Goal: Task Accomplishment & Management: Use online tool/utility

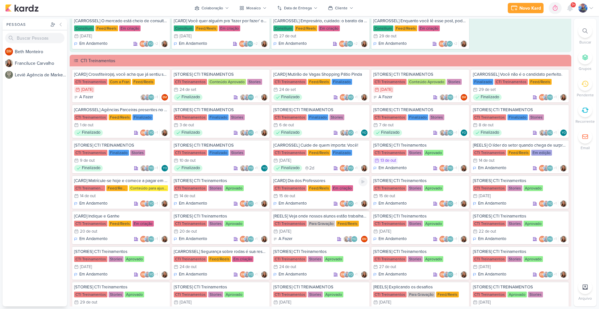
scroll to position [451, 0]
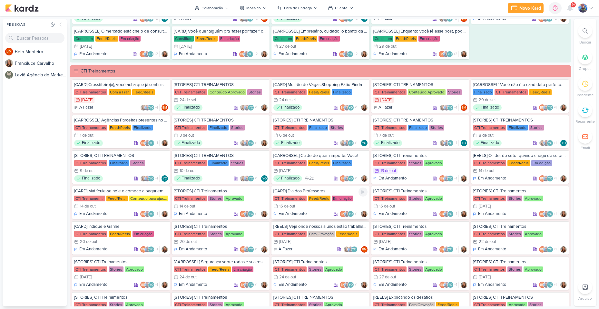
click at [308, 201] on div "Feed/Reels" at bounding box center [319, 199] width 23 height 6
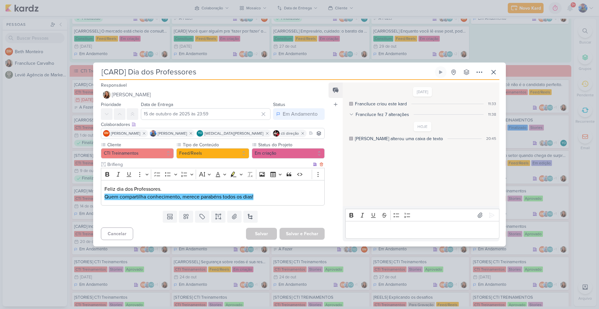
click at [249, 192] on p "Feliz dia dos Professores." at bounding box center [212, 189] width 216 height 8
drag, startPoint x: 259, startPoint y: 196, endPoint x: 130, endPoint y: 183, distance: 129.9
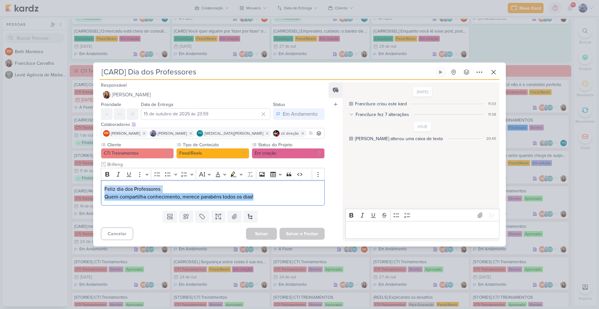
click at [91, 189] on div "[CARD] Dia dos Professores Criado por Franciluce" at bounding box center [299, 154] width 599 height 309
click at [241, 175] on icon "Editor toolbar" at bounding box center [240, 174] width 3 height 6
click at [207, 184] on button "Green marker" at bounding box center [203, 185] width 10 height 10
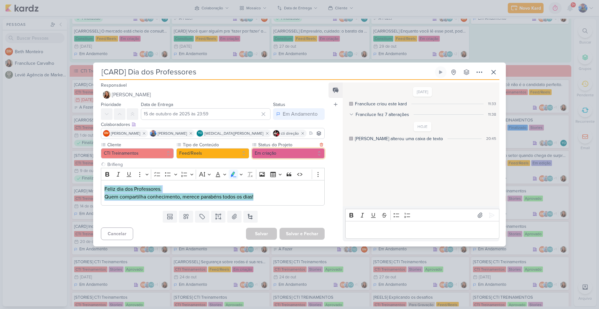
click at [289, 157] on button "Em criação" at bounding box center [288, 153] width 73 height 10
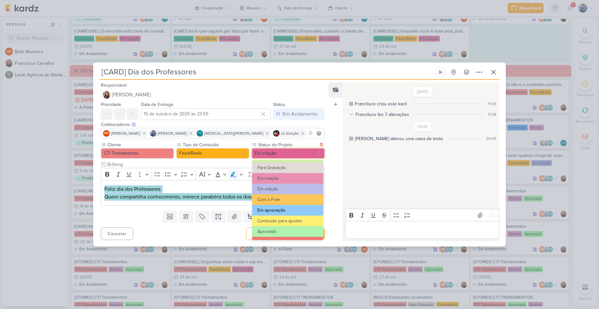
scroll to position [64, 0]
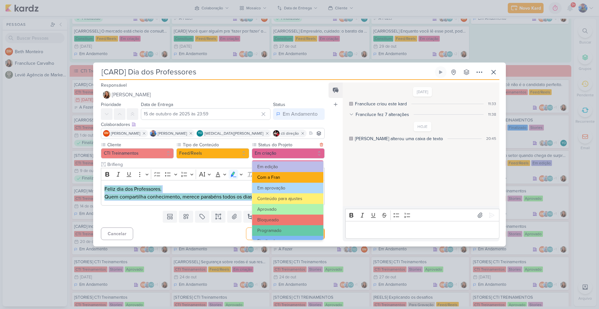
click at [283, 178] on button "Com a Fran" at bounding box center [287, 177] width 71 height 11
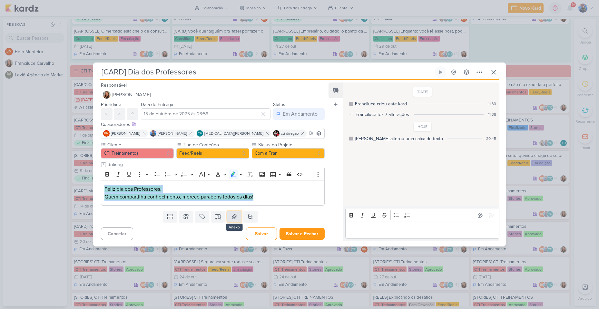
click at [233, 217] on icon at bounding box center [234, 216] width 6 height 6
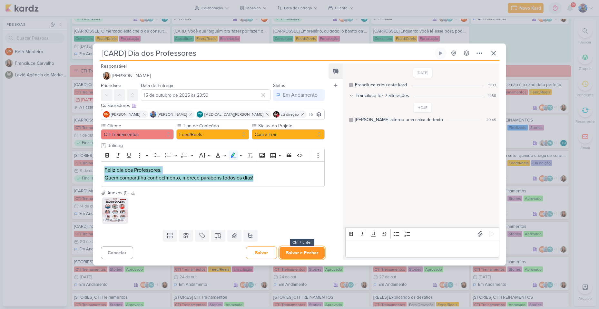
click at [296, 254] on button "Salvar e Fechar" at bounding box center [301, 253] width 45 height 12
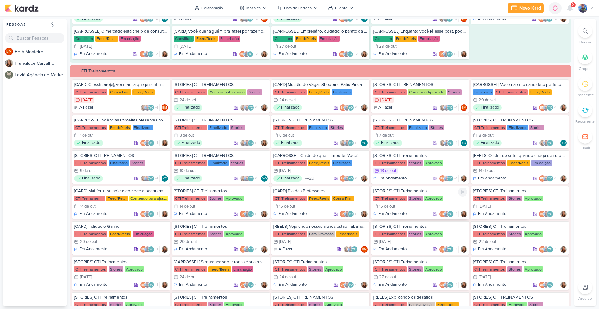
click at [384, 201] on div "CTI Treinamentos" at bounding box center [389, 199] width 33 height 6
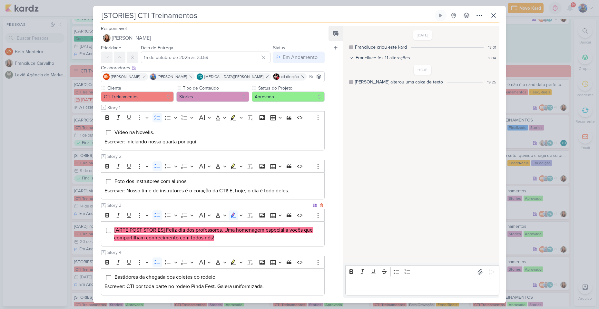
click at [199, 236] on mark "[ARTE POST STORIES] Feliz dia dos professores. Uma homenagem especial a vocês q…" at bounding box center [213, 234] width 198 height 14
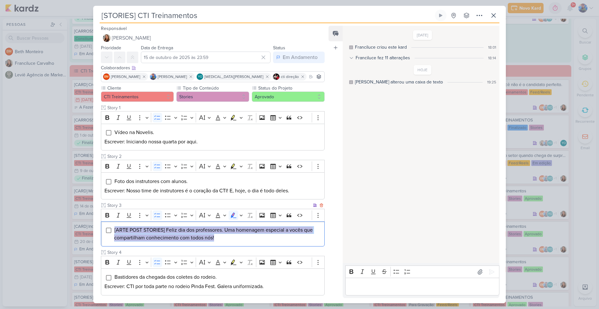
click at [199, 236] on mark "[ARTE POST STORIES] Feliz dia dos professores. Uma homenagem especial a vocês q…" at bounding box center [213, 234] width 198 height 14
click at [243, 217] on button "Highlight" at bounding box center [240, 215] width 5 height 10
click at [204, 222] on button "Green marker" at bounding box center [203, 227] width 10 height 10
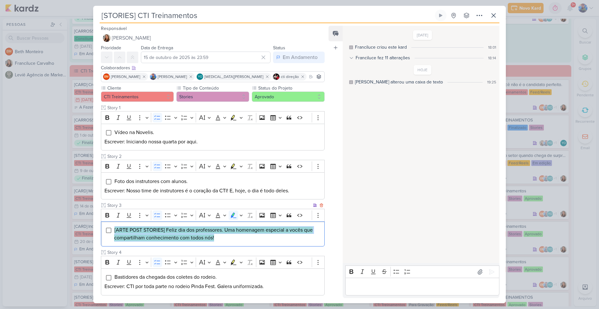
click at [217, 237] on li "[ARTE POST STORIES] Feliz dia dos professores. Uma homenagem especial a vocês q…" at bounding box center [217, 233] width 207 height 15
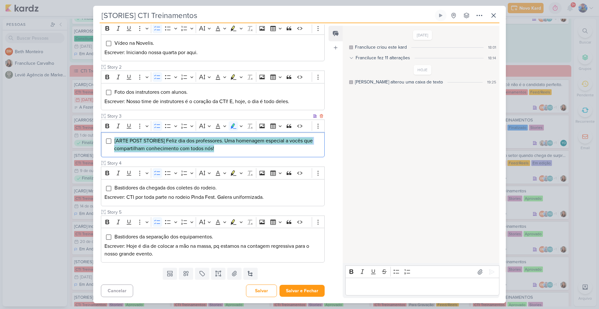
scroll to position [90, 0]
click at [232, 275] on icon at bounding box center [234, 273] width 6 height 6
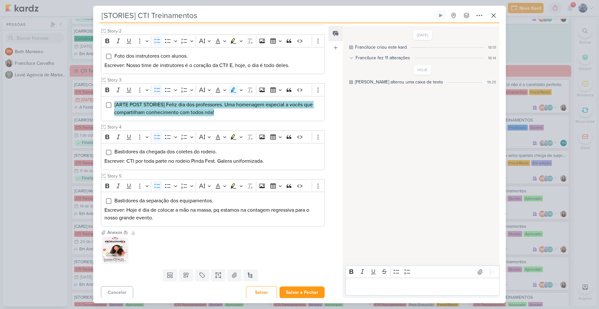
scroll to position [127, 0]
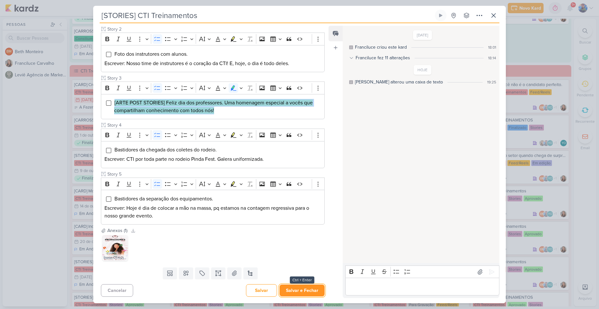
click at [306, 294] on button "Salvar e Fechar" at bounding box center [301, 290] width 45 height 12
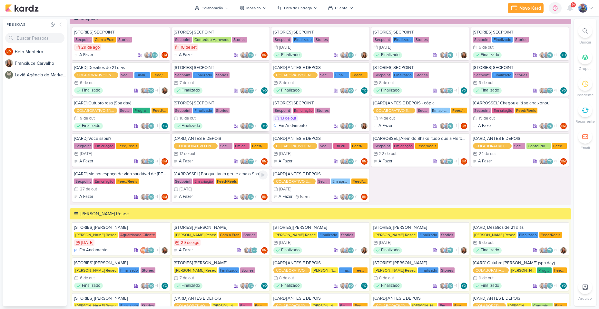
scroll to position [838, 0]
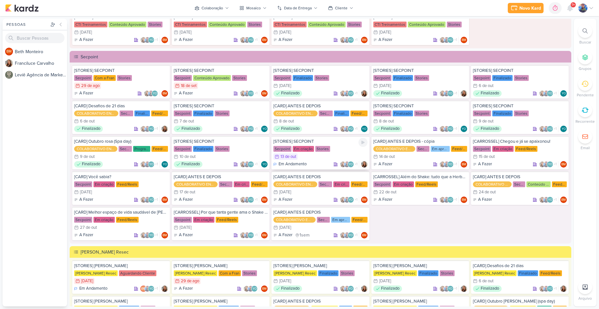
click at [319, 159] on div "13/10 [DATE]" at bounding box center [320, 156] width 94 height 6
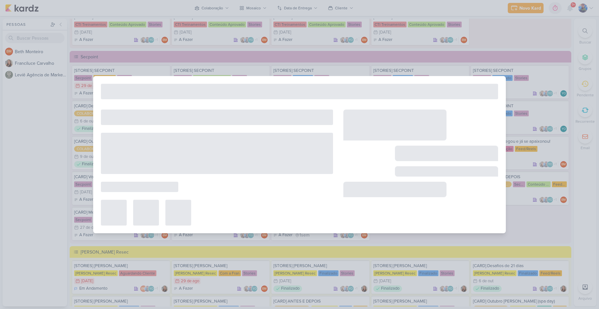
type input "[STORIES] SECPOINT"
type input "13 de outubro de 2025 às 23:59"
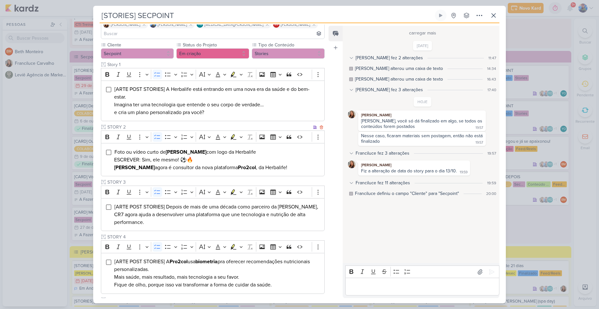
scroll to position [64, 0]
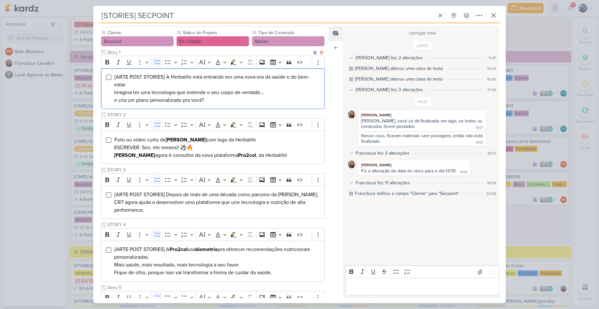
click at [218, 83] on span "[ARTE POST STORIES] A Herbalife está entrando em uma nova era da saúde e do bem…" at bounding box center [211, 89] width 195 height 30
click at [217, 91] on li "[ARTE POST STORIES] A Herbalife está entrando em uma nova era da saúde e do bem…" at bounding box center [217, 88] width 207 height 31
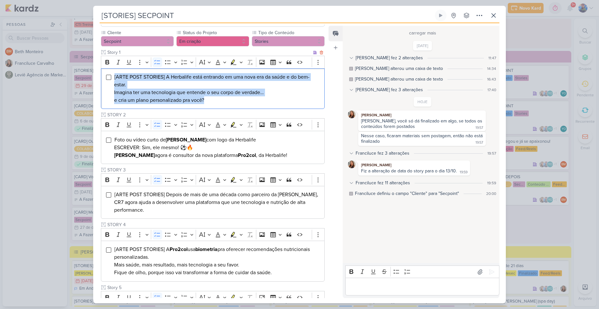
drag, startPoint x: 215, startPoint y: 93, endPoint x: 114, endPoint y: 65, distance: 104.3
click at [114, 73] on li "[ARTE POST STORIES] A Herbalife está entrando em uma nova era da saúde e do bem…" at bounding box center [217, 88] width 207 height 31
click at [239, 57] on button "Highlight" at bounding box center [240, 62] width 5 height 10
click at [212, 69] on button "Pink marker" at bounding box center [214, 74] width 10 height 10
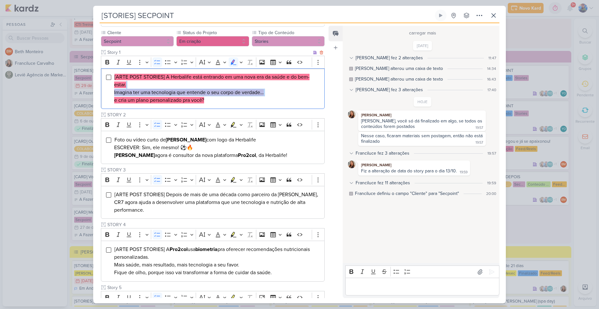
click at [208, 80] on li "[ARTE POST STORIES] A Herbalife está entrando em uma nova era da saúde e do bem…" at bounding box center [217, 88] width 207 height 31
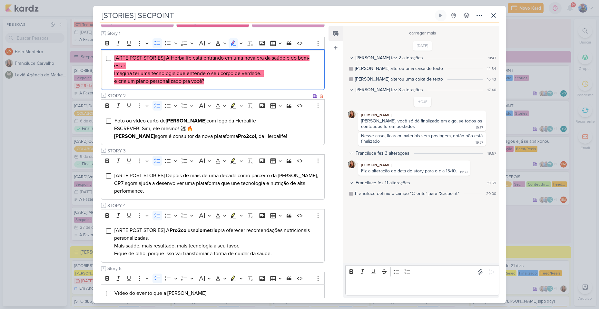
scroll to position [114, 0]
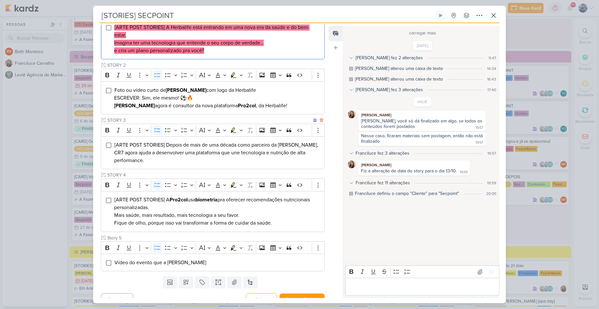
click at [167, 152] on li "[ARTE POST STORIES] Depois de mais de uma década como parceiro da Herbalife, CR…" at bounding box center [217, 152] width 207 height 23
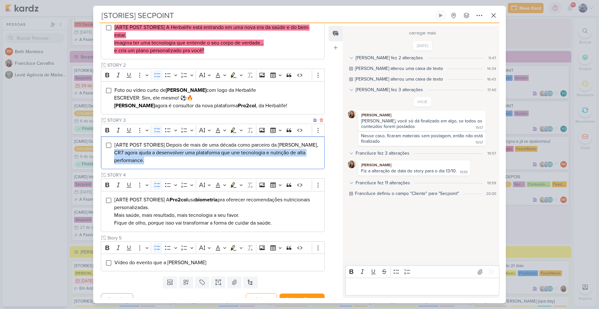
click at [167, 152] on li "[ARTE POST STORIES] Depois de mais de uma década como parceiro da Herbalife, CR…" at bounding box center [217, 152] width 207 height 23
click at [159, 154] on li "[ARTE POST STORIES] Depois de mais de uma década como parceiro da Herbalife, CR…" at bounding box center [217, 152] width 207 height 23
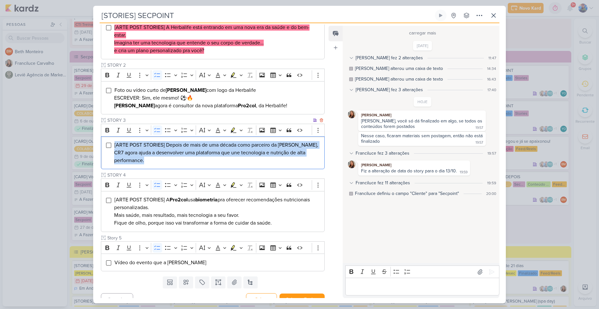
drag, startPoint x: 149, startPoint y: 154, endPoint x: 112, endPoint y: 132, distance: 42.7
click at [112, 136] on div "[ARTE POST STORIES] Depois de mais de uma década como parceiro da Herbalife, CR…" at bounding box center [213, 152] width 224 height 33
click at [240, 127] on icon "Editor toolbar" at bounding box center [240, 130] width 3 height 6
click at [214, 139] on icon "Text highlight toolbar" at bounding box center [214, 141] width 6 height 5
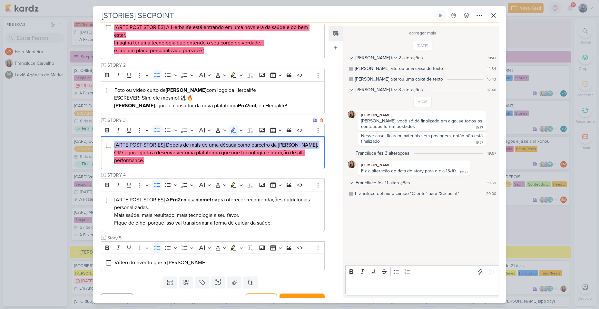
click at [209, 149] on mark "CR7 agora ajuda a desenvolver uma plataforma que une tecnologia e nutrição de a…" at bounding box center [209, 156] width 191 height 14
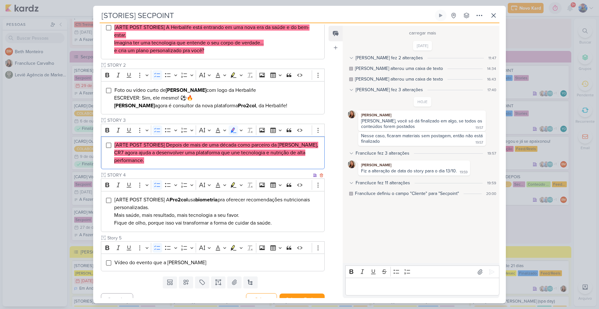
click at [275, 215] on li "[ARTE POST STORIES] A Pro2col usa biometria pra oferecer recomendações nutricio…" at bounding box center [217, 211] width 207 height 31
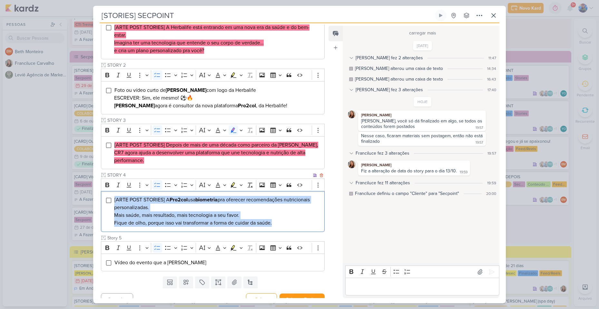
drag, startPoint x: 280, startPoint y: 215, endPoint x: 112, endPoint y: 189, distance: 169.4
click at [112, 191] on div "[ARTE POST STORIES] A Pro2col usa biometria pra oferecer recomendações nutricio…" at bounding box center [213, 211] width 224 height 41
click at [240, 182] on icon "Editor toolbar" at bounding box center [240, 185] width 3 height 6
click at [215, 191] on button "Pink marker" at bounding box center [214, 196] width 10 height 10
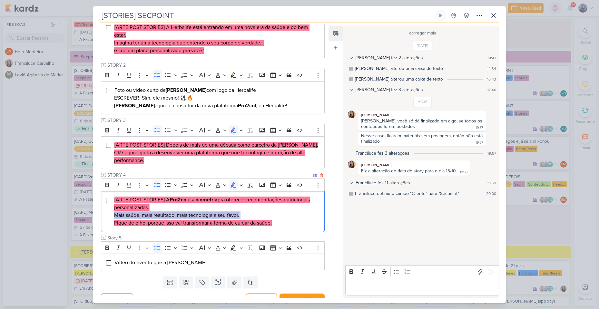
click at [235, 212] on mark "Mais saúde, mais resultado, mais tecnologia a seu favor." at bounding box center [176, 215] width 125 height 6
click at [303, 293] on button "Salvar e Fechar" at bounding box center [301, 299] width 45 height 12
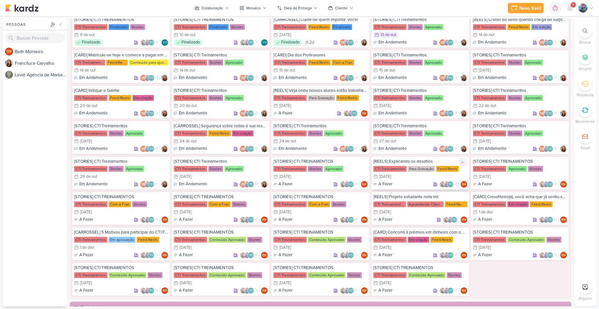
scroll to position [548, 0]
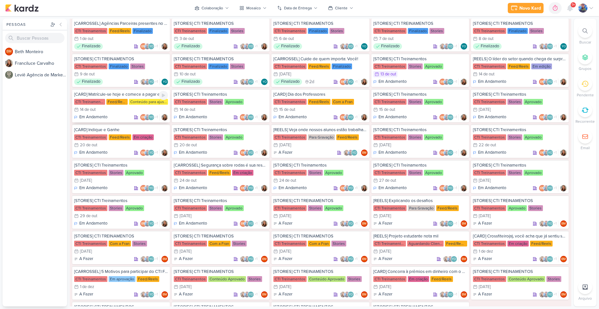
click at [131, 104] on div "Conteúdo para ajustes" at bounding box center [148, 102] width 39 height 6
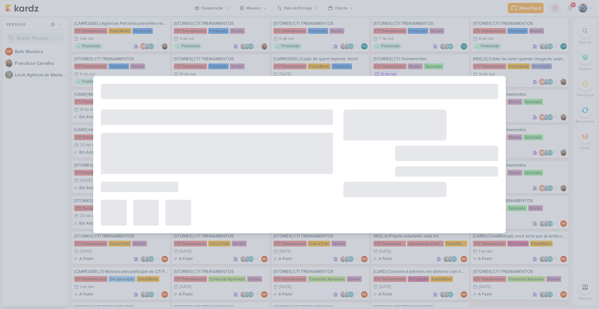
type input "[CARD] Matrícule-se hoje e comece a pagar em janeiro"
type input "[DATE] 23:59"
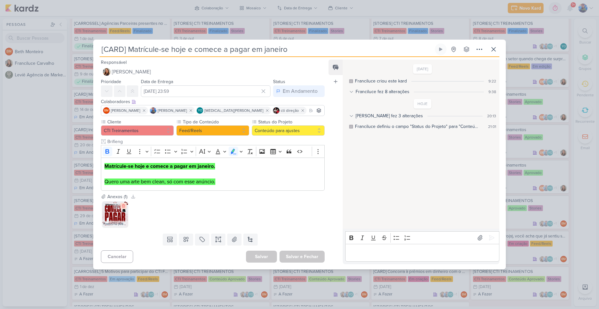
click at [124, 206] on icon at bounding box center [123, 206] width 5 height 5
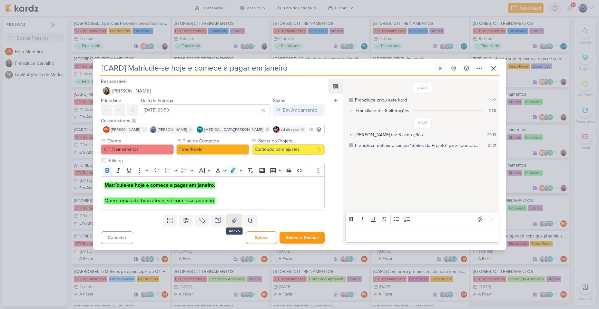
click at [237, 222] on button at bounding box center [234, 221] width 14 height 12
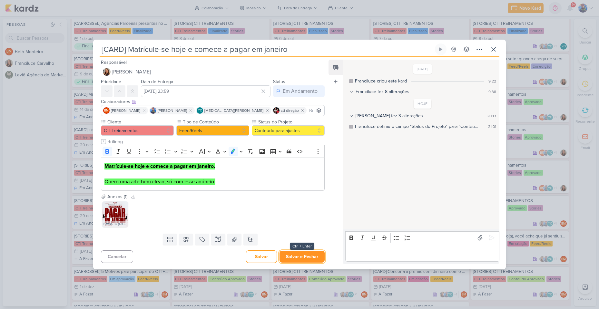
click at [312, 255] on button "Salvar e Fechar" at bounding box center [301, 257] width 45 height 12
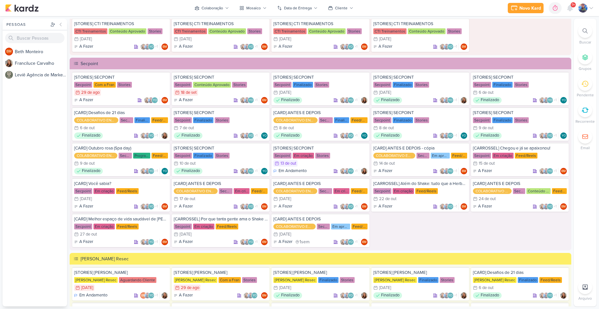
scroll to position [838, 0]
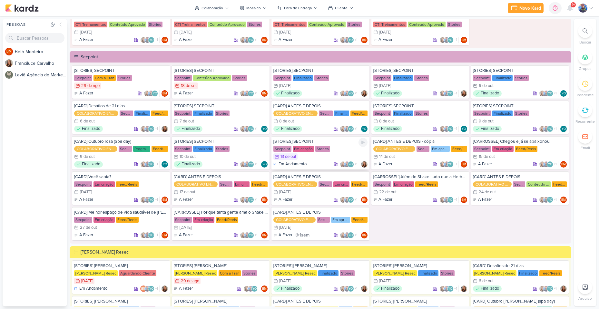
click at [317, 158] on div "13/10 [DATE]" at bounding box center [320, 156] width 94 height 6
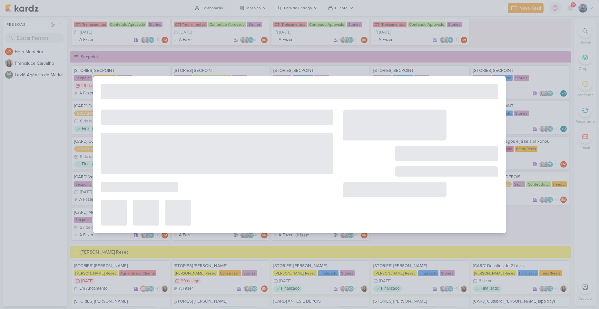
type input "[STORIES] SECPOINT"
type input "13 de outubro de 2025 às 23:59"
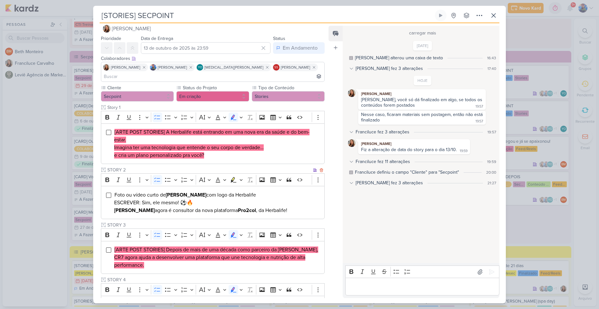
scroll to position [0, 0]
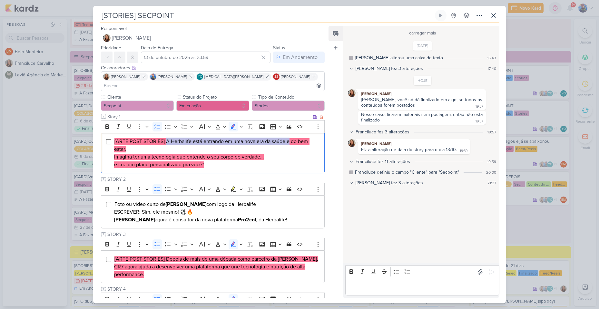
drag, startPoint x: 166, startPoint y: 130, endPoint x: 290, endPoint y: 135, distance: 124.4
click at [290, 138] on mark "[ARTE POST STORIES] A Herbalife está entrando em uma nova era da saúde e do bem…" at bounding box center [211, 145] width 195 height 14
copy mark "A Herbalife está entrando em uma nova era da saúde e"
click at [295, 138] on mark "[ARTE POST STORIES] A Herbalife está entrando em uma nova era da saúde e do bem…" at bounding box center [211, 145] width 195 height 14
drag, startPoint x: 292, startPoint y: 131, endPoint x: 306, endPoint y: 133, distance: 13.7
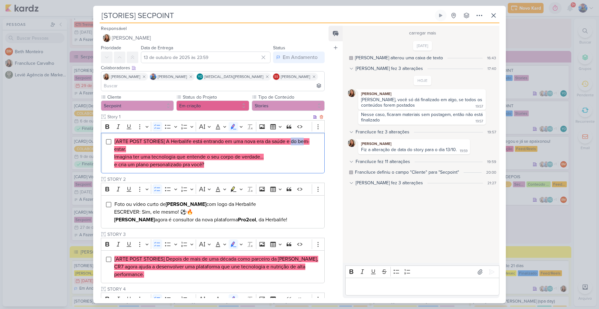
click at [306, 138] on mark "[ARTE POST STORIES] A Herbalife está entrando em uma nova era da saúde e do bem…" at bounding box center [211, 145] width 195 height 14
click at [293, 138] on mark "[ARTE POST STORIES] A Herbalife está entrando em uma nova era da saúde e do bem…" at bounding box center [211, 145] width 195 height 14
drag, startPoint x: 293, startPoint y: 132, endPoint x: 317, endPoint y: 138, distance: 24.9
click at [317, 138] on li "[ARTE POST STORIES] A Herbalife está entrando em uma nova era da saúde e do bem…" at bounding box center [217, 153] width 207 height 31
copy mark "do bem-estar."
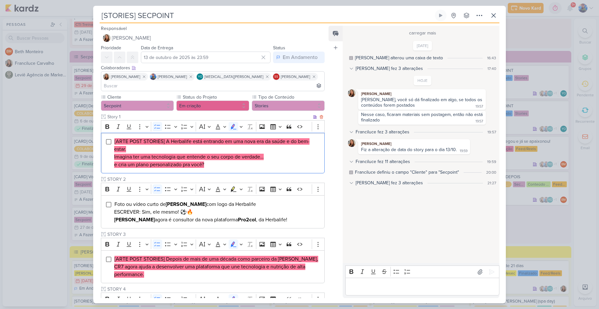
click at [175, 154] on mark "Imagina ter uma tecnologia que entende o seu corpo de verdade…" at bounding box center [188, 157] width 149 height 6
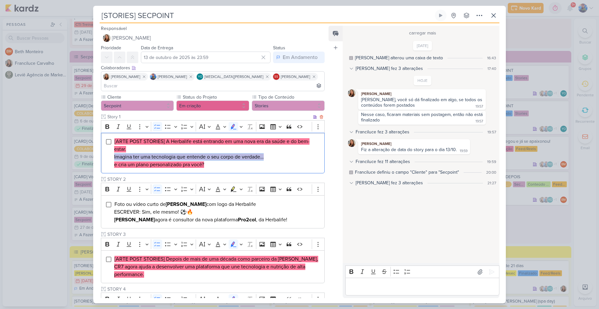
drag, startPoint x: 114, startPoint y: 146, endPoint x: 267, endPoint y: 148, distance: 153.0
click at [267, 148] on li "[ARTE POST STORIES] A Herbalife está entrando em uma nova era da saúde e do bem…" at bounding box center [217, 153] width 207 height 31
copy mark "Imagina ter uma tecnologia que entende o seu corpo de verdade…"
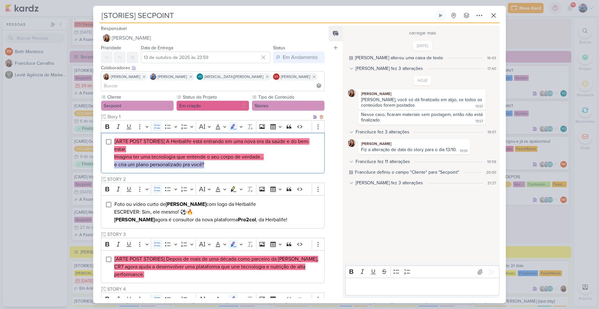
drag, startPoint x: 206, startPoint y: 157, endPoint x: 112, endPoint y: 159, distance: 93.1
click at [112, 159] on div "[ARTE POST STORIES] A Herbalife está entrando em uma nova era da saúde e do bem…" at bounding box center [213, 153] width 224 height 41
copy mark "e cria um plano personalizado pra você?"
click at [215, 155] on li "[ARTE POST STORIES] A Herbalife está entrando em uma nova era da saúde e do bem…" at bounding box center [217, 153] width 207 height 31
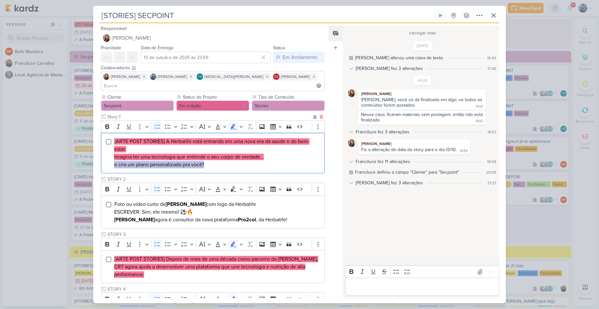
click at [215, 155] on li "[ARTE POST STORIES] A Herbalife está entrando em uma nova era da saúde e do bem…" at bounding box center [217, 153] width 207 height 31
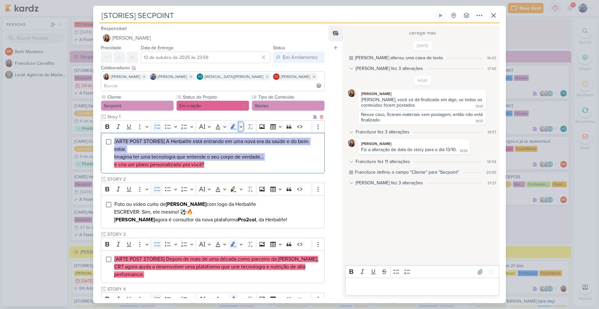
click at [242, 123] on icon "Editor toolbar" at bounding box center [240, 126] width 3 height 6
click at [205, 133] on button "Green marker" at bounding box center [203, 138] width 10 height 10
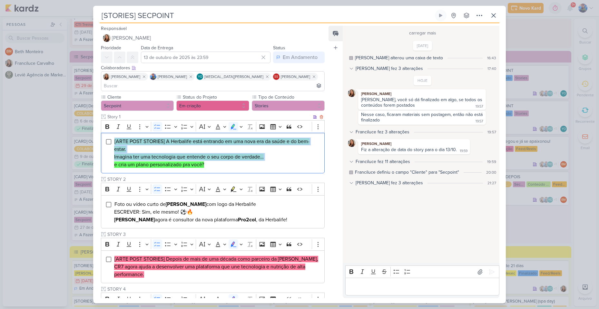
click at [213, 154] on mark "Imagina ter uma tecnologia que entende o seu corpo de verdade…" at bounding box center [188, 157] width 149 height 6
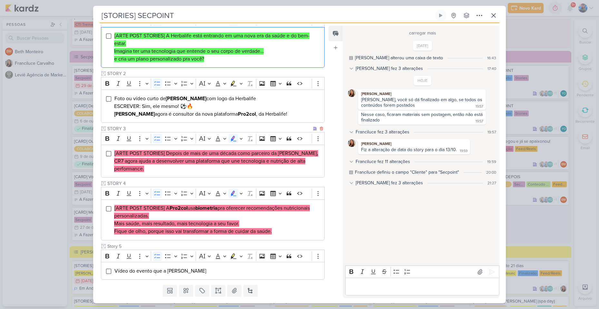
scroll to position [114, 0]
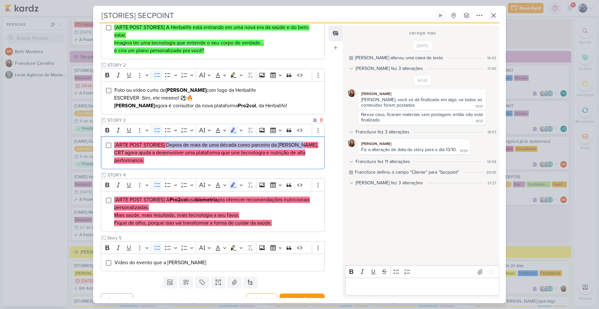
drag, startPoint x: 167, startPoint y: 136, endPoint x: 300, endPoint y: 134, distance: 133.1
click at [300, 142] on mark "[ARTE POST STORIES] Depois de mais de uma década como parceiro da [PERSON_NAME]," at bounding box center [216, 145] width 204 height 6
copy mark "Depois de mais de uma década como parceiro da Herbalife"
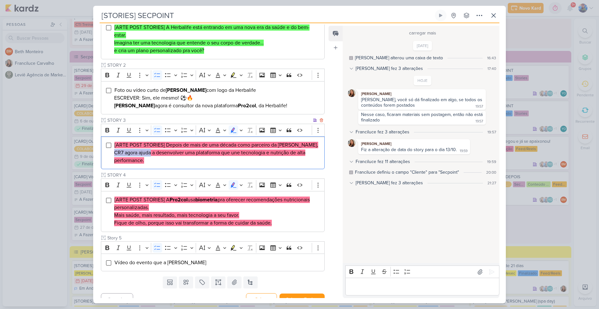
drag, startPoint x: 115, startPoint y: 142, endPoint x: 150, endPoint y: 142, distance: 35.1
click at [150, 149] on mark "CR7 agora ajuda a desenvolver uma plataforma que une tecnologia e nutrição de a…" at bounding box center [209, 156] width 191 height 14
copy mark "CR7 agora ajuda"
click at [159, 149] on mark "CR7 agora ajuda a desenvolver uma plataforma que une tecnologia e nutrição de a…" at bounding box center [209, 156] width 191 height 14
drag, startPoint x: 154, startPoint y: 144, endPoint x: 304, endPoint y: 151, distance: 150.3
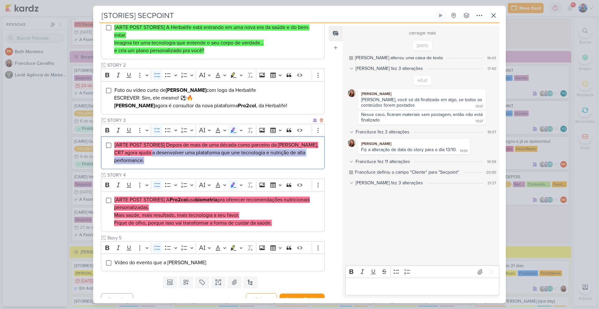
click at [304, 151] on li "[ARTE POST STORIES] Depois de mais de uma década como parceiro da Herbalife, CR…" at bounding box center [217, 152] width 207 height 23
copy mark "a desenvolver uma plataforma que une tecnologia e nutrição de alta performance."
click at [199, 155] on li "[ARTE POST STORIES] Depois de mais de uma década como parceiro da Herbalife, CR…" at bounding box center [217, 152] width 207 height 23
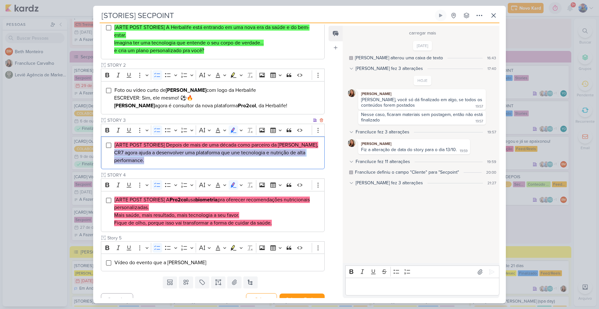
click at [199, 155] on li "[ARTE POST STORIES] Depois de mais de uma década como parceiro da Herbalife, CR…" at bounding box center [217, 152] width 207 height 23
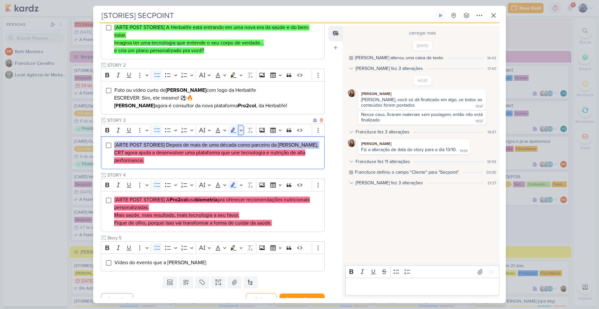
click at [242, 127] on icon "Editor toolbar" at bounding box center [240, 130] width 3 height 6
click at [202, 138] on icon "Text highlight toolbar" at bounding box center [203, 141] width 6 height 6
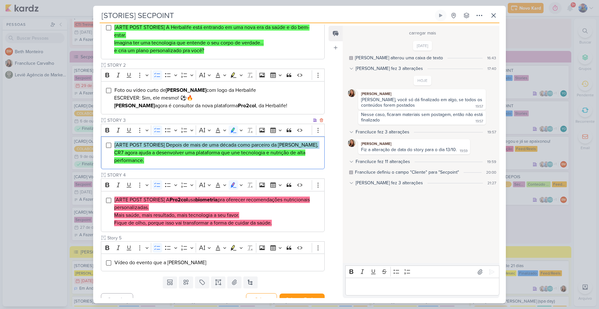
click at [197, 148] on li "[ARTE POST STORIES] Depois de mais de uma década como parceiro da Herbalife, CR…" at bounding box center [217, 152] width 207 height 23
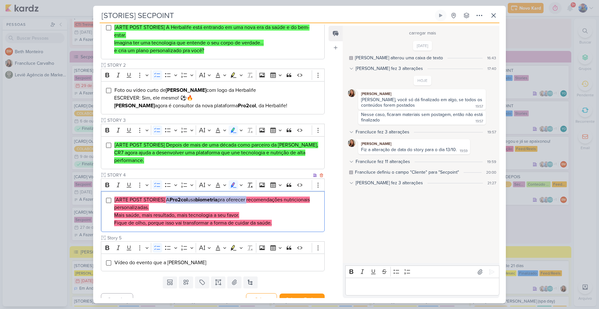
drag, startPoint x: 167, startPoint y: 191, endPoint x: 251, endPoint y: 191, distance: 84.4
click at [251, 197] on mark "[ARTE POST STORIES] A Pro2col usa biometria pra oferecer recomendações nutricio…" at bounding box center [212, 204] width 196 height 14
copy mark "A Pro2col usa biometria pra oferecer"
click at [270, 196] on li "[ARTE POST STORIES] A Pro2col usa biometria pra oferecer recomendações nutricio…" at bounding box center [217, 211] width 207 height 31
drag, startPoint x: 252, startPoint y: 192, endPoint x: 301, endPoint y: 199, distance: 48.9
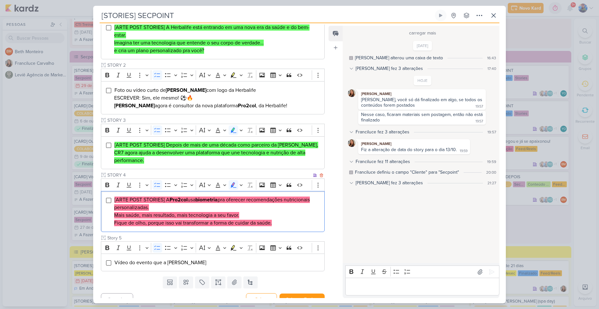
click at [301, 199] on li "[ARTE POST STORIES] A Pro2col usa biometria pra oferecer recomendações nutricio…" at bounding box center [217, 211] width 207 height 31
copy mark "recomendações nutricionais personalizadas."
drag, startPoint x: 114, startPoint y: 206, endPoint x: 242, endPoint y: 208, distance: 127.6
click at [242, 208] on li "[ARTE POST STORIES] A Pro2col usa biometria pra oferecer recomendações nutricio…" at bounding box center [217, 211] width 207 height 31
copy mark "Mais saúde, mais resultado, mais tecnologia a seu favor."
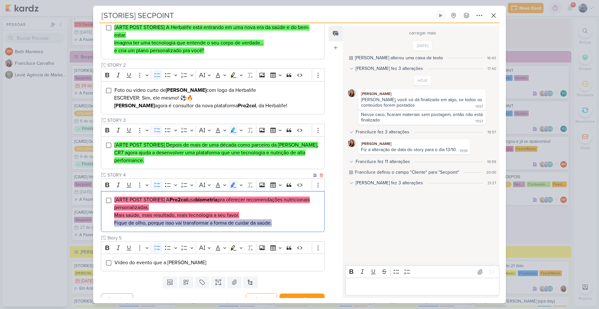
drag, startPoint x: 277, startPoint y: 213, endPoint x: 110, endPoint y: 211, distance: 166.2
click at [110, 211] on div "[ARTE POST STORIES] A Pro2col usa biometria pra oferecer recomendações nutricio…" at bounding box center [213, 211] width 224 height 41
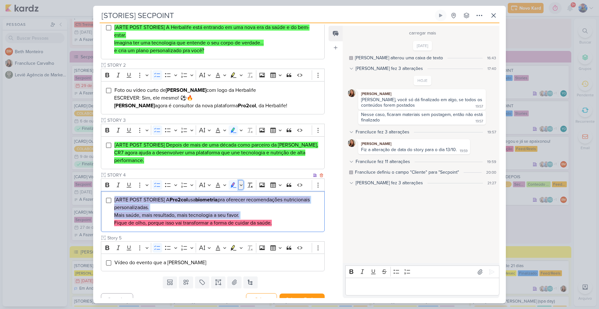
click at [243, 180] on button "Highlight" at bounding box center [240, 185] width 5 height 10
click at [203, 193] on icon "Text highlight toolbar" at bounding box center [203, 196] width 6 height 6
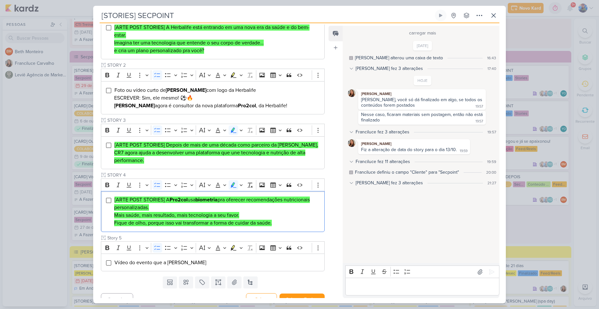
click at [295, 225] on div "Cliente Secpoint Status do Projeto" at bounding box center [213, 126] width 224 height 292
click at [233, 277] on button at bounding box center [234, 282] width 14 height 12
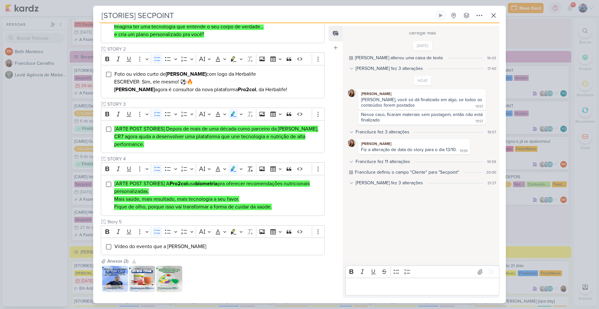
scroll to position [152, 0]
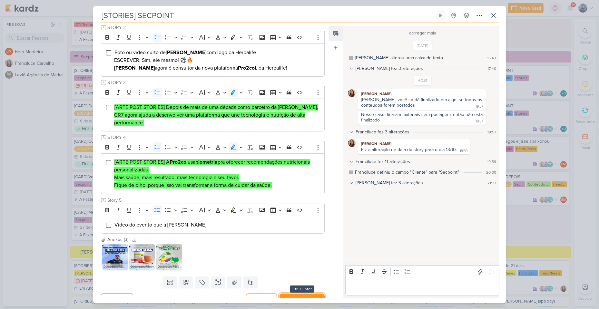
click at [288, 293] on button "Salvar e Fechar" at bounding box center [301, 299] width 45 height 12
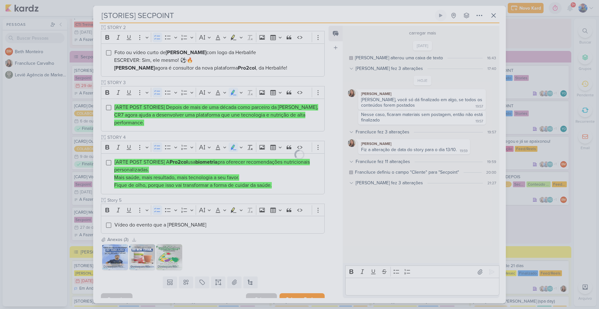
scroll to position [151, 0]
